Goal: Check status: Check status

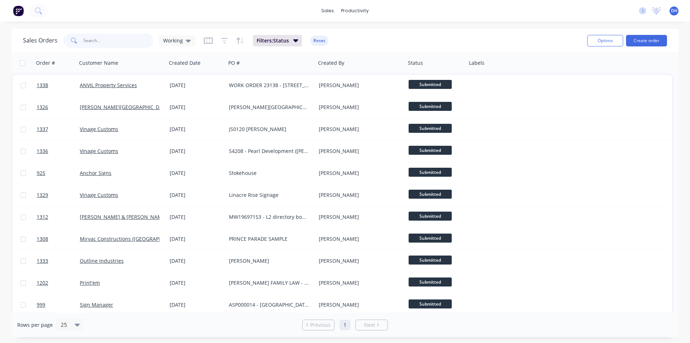
click at [118, 37] on input "text" at bounding box center [118, 40] width 70 height 14
type input "outline"
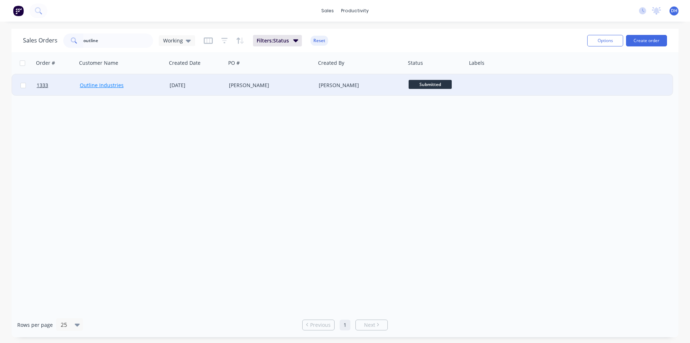
click at [109, 84] on link "Outline Industries" at bounding box center [102, 85] width 44 height 7
click at [248, 84] on div "KIRIN ICHIBAN" at bounding box center [269, 85] width 80 height 7
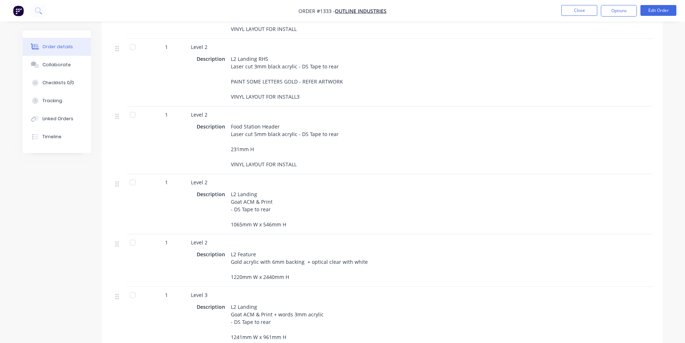
scroll to position [683, 0]
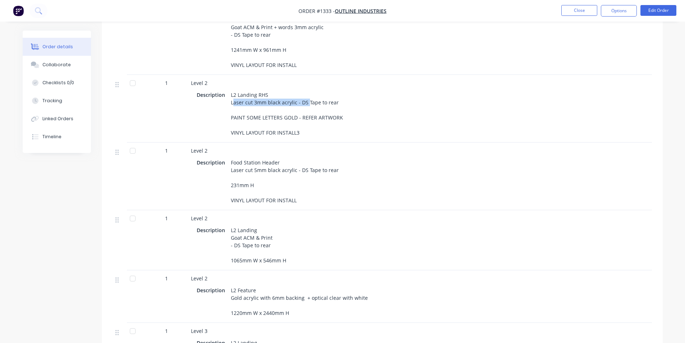
drag, startPoint x: 232, startPoint y: 95, endPoint x: 308, endPoint y: 97, distance: 77.0
click at [307, 97] on div "L2 Landing RHS Laser cut 3mm black acrylic - DS Tape to rear PAINT SOME LETTERS…" at bounding box center [287, 114] width 118 height 48
click at [314, 97] on div "L2 Landing RHS Laser cut 3mm black acrylic - DS Tape to rear PAINT SOME LETTERS…" at bounding box center [287, 114] width 118 height 48
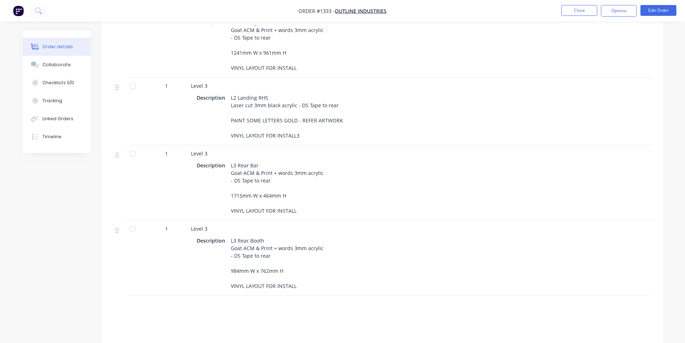
scroll to position [1007, 0]
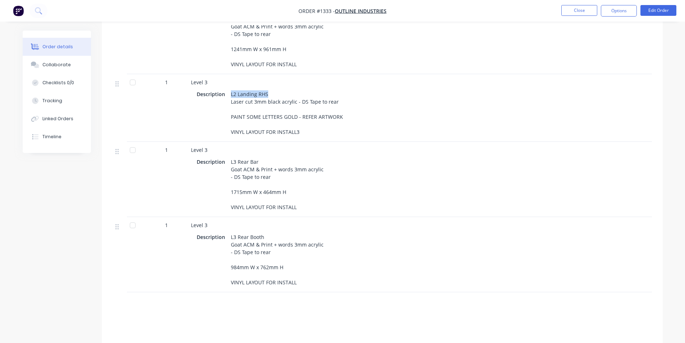
drag, startPoint x: 230, startPoint y: 116, endPoint x: 274, endPoint y: 116, distance: 44.2
click at [274, 116] on div "L2 Landing RHS Laser cut 3mm black acrylic - DS Tape to rear PAINT SOME LETTERS…" at bounding box center [287, 113] width 118 height 48
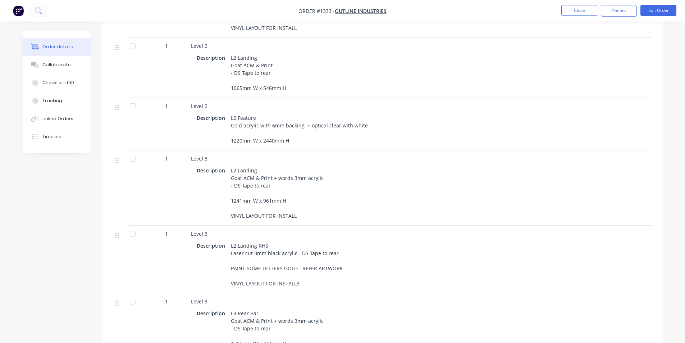
scroll to position [963, 0]
